Goal: Navigation & Orientation: Find specific page/section

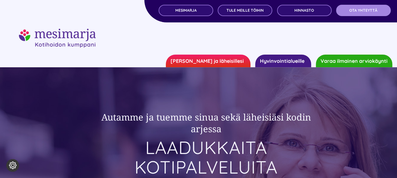
click at [363, 14] on link "OTA YHTEYTTÄ" at bounding box center [363, 10] width 55 height 11
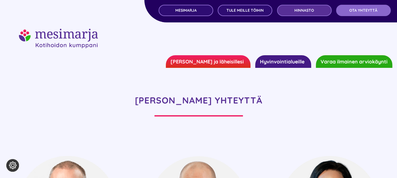
click at [308, 10] on span "Hinnasto" at bounding box center [304, 10] width 20 height 4
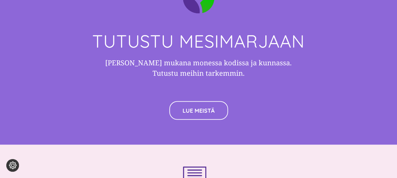
scroll to position [1735, 0]
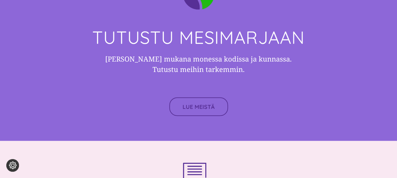
click at [195, 101] on link "LUE MEISTÄ" at bounding box center [198, 106] width 59 height 19
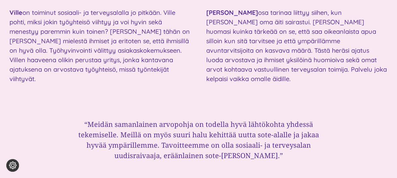
scroll to position [765, 0]
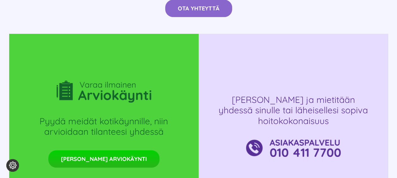
scroll to position [1325, 0]
